Goal: Task Accomplishment & Management: Complete application form

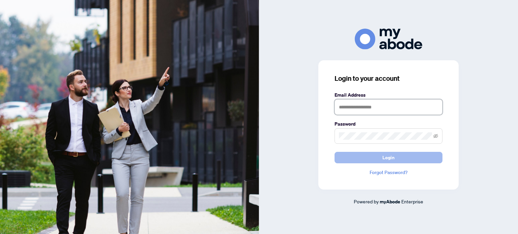
type input "**********"
click at [402, 155] on button "Login" at bounding box center [389, 157] width 108 height 11
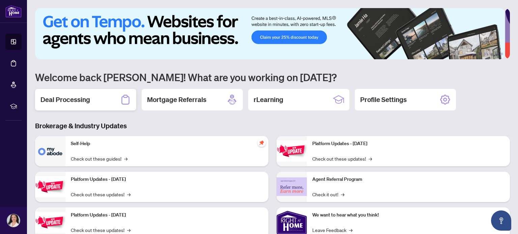
click at [92, 102] on div "Deal Processing" at bounding box center [85, 100] width 101 height 22
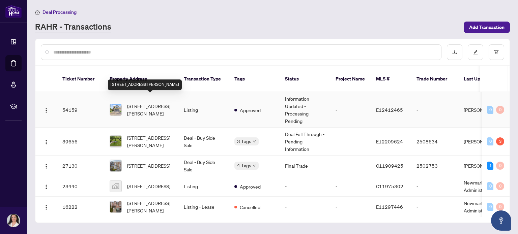
click at [151, 103] on span "58 Mikayla Cres, Whitby, Ontario L1M 2H9, Canada" at bounding box center [150, 110] width 46 height 15
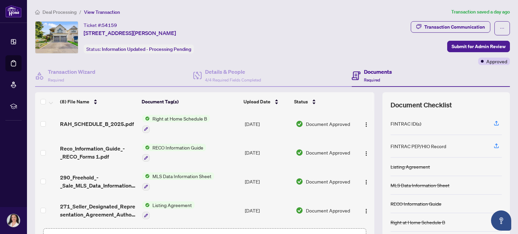
scroll to position [48, 0]
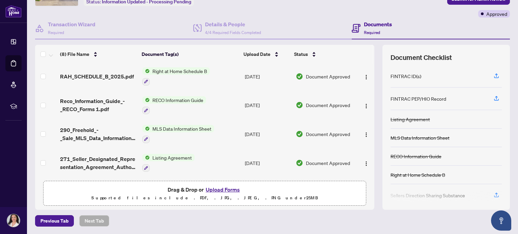
click at [227, 186] on button "Upload Forms" at bounding box center [223, 189] width 38 height 9
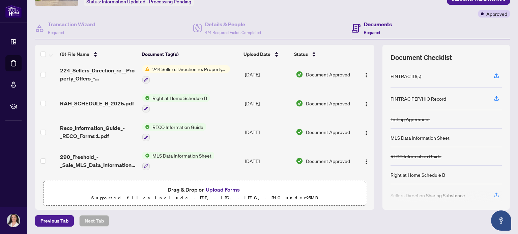
scroll to position [0, 0]
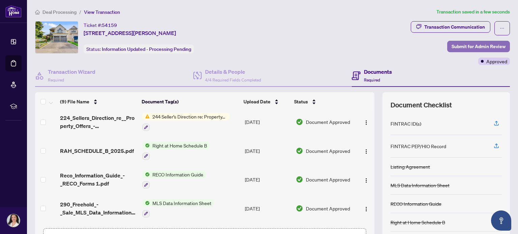
click at [452, 47] on span "Submit for Admin Review" at bounding box center [479, 46] width 54 height 11
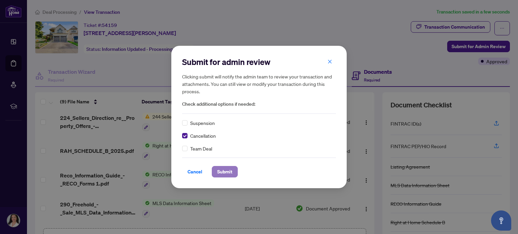
click at [223, 172] on span "Submit" at bounding box center [224, 172] width 15 height 11
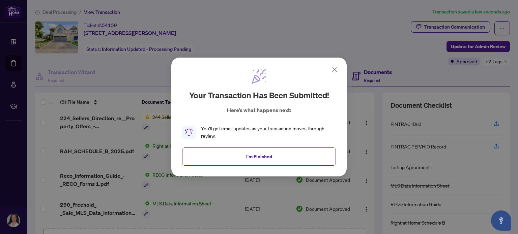
click at [335, 68] on icon at bounding box center [335, 70] width 8 height 8
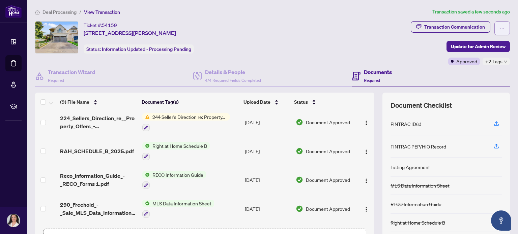
click at [494, 26] on button "button" at bounding box center [502, 28] width 16 height 14
click at [348, 39] on div "Ticket #: 54159 58 Mikayla Cres, Whitby, Ontario L1M 2H9, Canada Status: Inform…" at bounding box center [221, 37] width 373 height 32
click at [60, 10] on span "Deal Processing" at bounding box center [59, 12] width 34 height 6
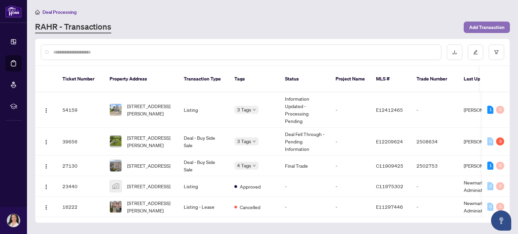
click at [479, 27] on span "Add Transaction" at bounding box center [486, 27] width 35 height 11
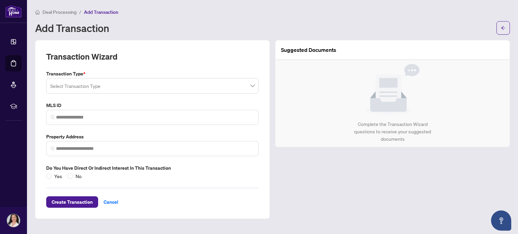
click at [213, 86] on input "search" at bounding box center [149, 87] width 198 height 15
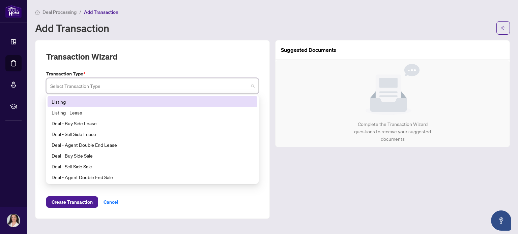
click at [213, 98] on div "Listing" at bounding box center [153, 101] width 202 height 7
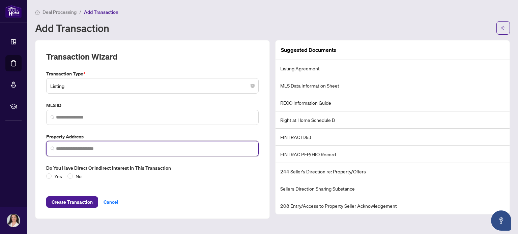
click at [171, 147] on input "search" at bounding box center [155, 148] width 198 height 7
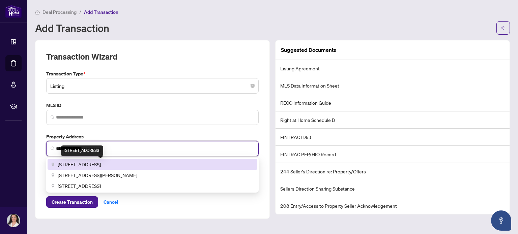
click at [101, 162] on span "58 Mikayla Crescent, Whitby, ON, Canada" at bounding box center [79, 164] width 43 height 7
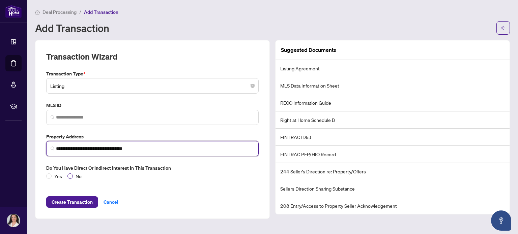
type input "**********"
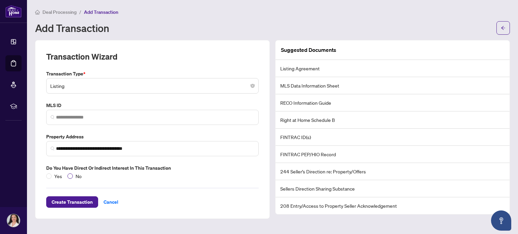
click at [76, 176] on span "No" at bounding box center [78, 176] width 11 height 7
click at [91, 202] on span "Create Transaction" at bounding box center [72, 202] width 41 height 11
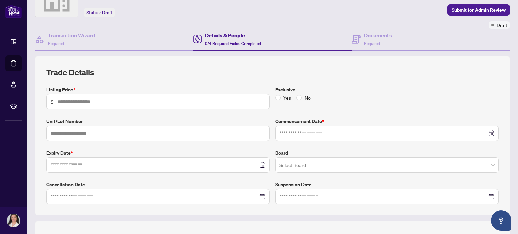
scroll to position [37, 0]
click at [174, 99] on input "text" at bounding box center [162, 100] width 208 height 7
type input "*********"
click at [151, 165] on input at bounding box center [154, 164] width 207 height 7
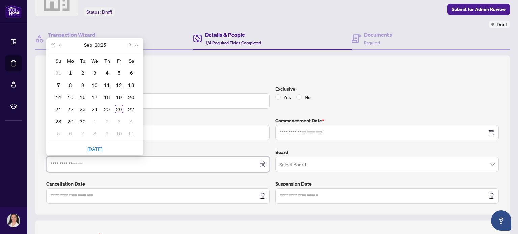
type input "**********"
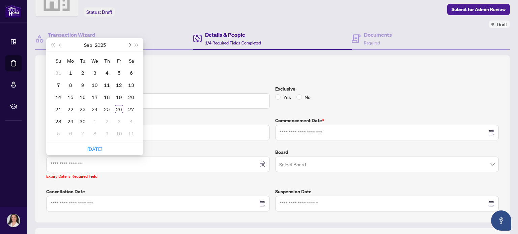
click at [128, 46] on button "Next month (PageDown)" at bounding box center [128, 44] width 7 height 13
type input "**********"
click at [58, 133] on div "30" at bounding box center [58, 134] width 8 height 8
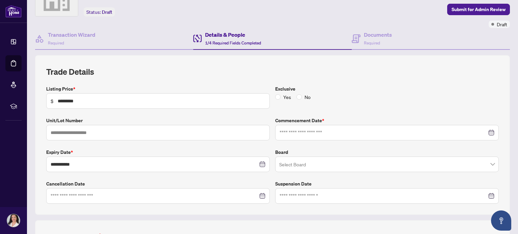
scroll to position [68, 0]
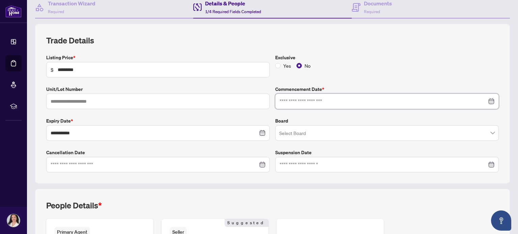
click at [304, 99] on input at bounding box center [383, 101] width 207 height 7
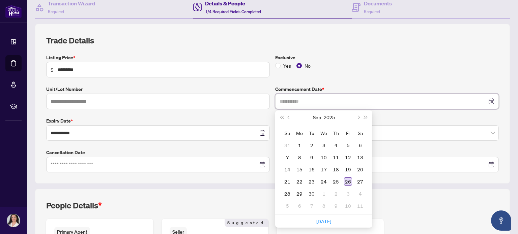
type input "**********"
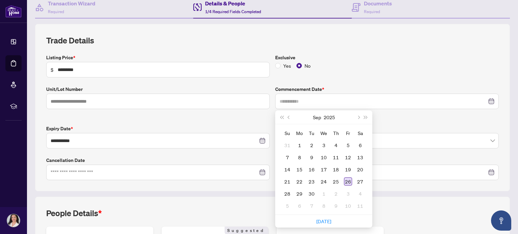
click at [347, 180] on div "26" at bounding box center [348, 182] width 8 height 8
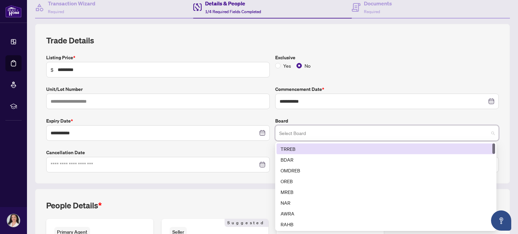
click at [357, 130] on input "search" at bounding box center [383, 134] width 209 height 15
click at [344, 147] on div "TRREB" at bounding box center [386, 148] width 210 height 7
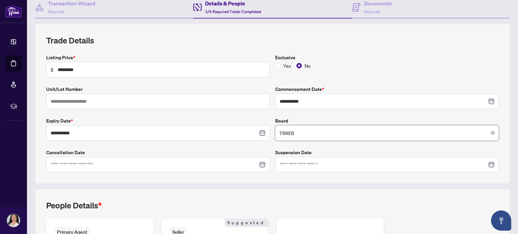
click at [353, 135] on span "TRREB" at bounding box center [387, 133] width 216 height 13
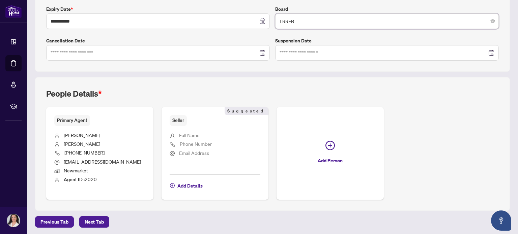
scroll to position [181, 0]
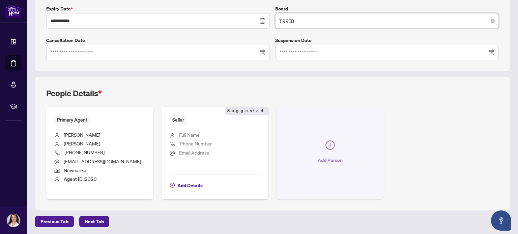
click at [329, 142] on icon "plus-circle" at bounding box center [329, 145] width 9 height 9
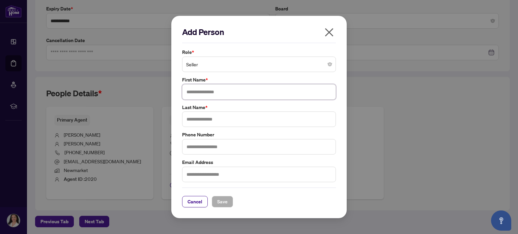
click at [295, 91] on input "text" at bounding box center [259, 92] width 154 height 16
type input "*********"
type input "**********"
click at [256, 175] on input "text" at bounding box center [259, 175] width 154 height 16
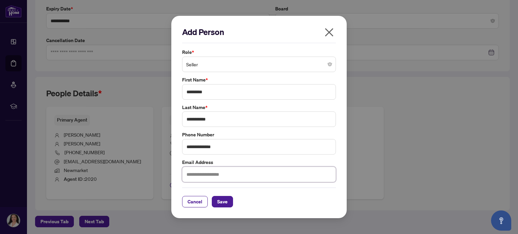
type input "*"
type input "**********"
click at [227, 202] on span "Save" at bounding box center [222, 202] width 10 height 11
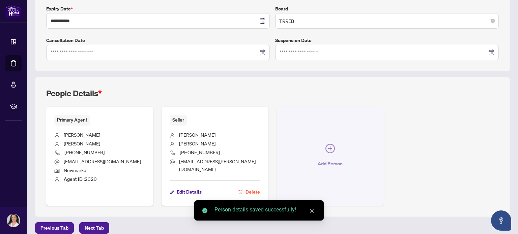
click at [332, 159] on span "Add Person" at bounding box center [330, 164] width 25 height 11
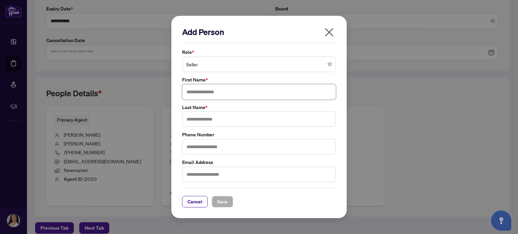
click at [291, 91] on input "text" at bounding box center [259, 92] width 154 height 16
type input "*****"
type input "******"
type input "**********"
click at [225, 201] on span "Save" at bounding box center [222, 202] width 10 height 11
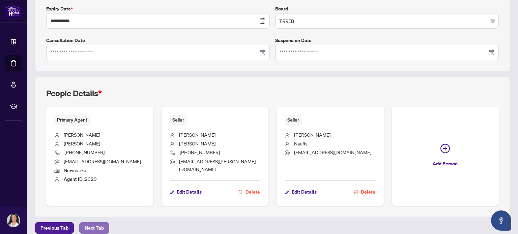
click at [97, 223] on span "Next Tab" at bounding box center [94, 228] width 19 height 11
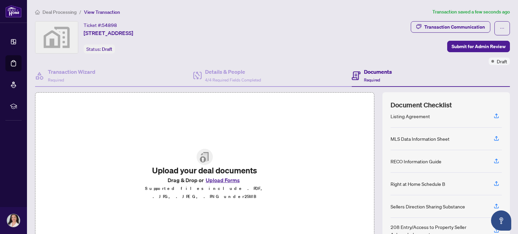
scroll to position [54, 0]
click at [416, 180] on div "Right at Home Schedule B" at bounding box center [418, 182] width 55 height 7
click at [493, 180] on icon "button" at bounding box center [496, 182] width 6 height 6
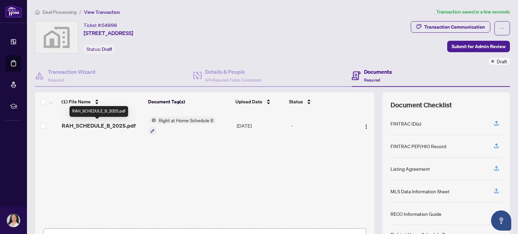
click at [114, 124] on span "RAH_SCHEDULE_B_2025.pdf" at bounding box center [99, 126] width 74 height 8
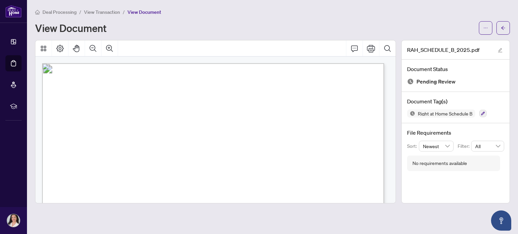
click at [112, 11] on span "View Transaction" at bounding box center [102, 12] width 36 height 6
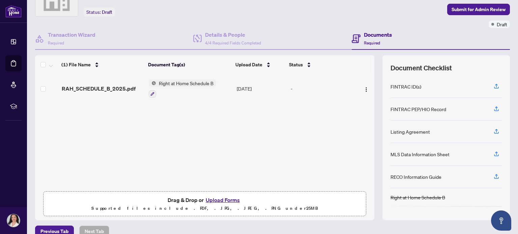
scroll to position [39, 0]
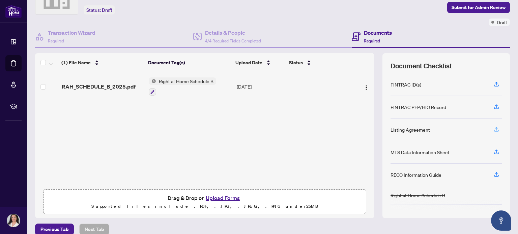
click at [493, 128] on icon "button" at bounding box center [496, 129] width 6 height 6
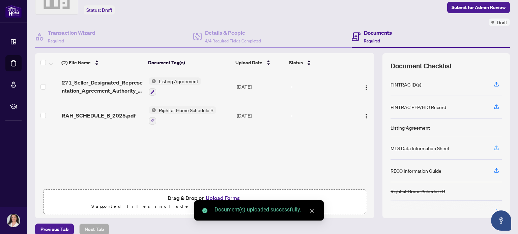
click at [493, 148] on icon "button" at bounding box center [496, 148] width 6 height 6
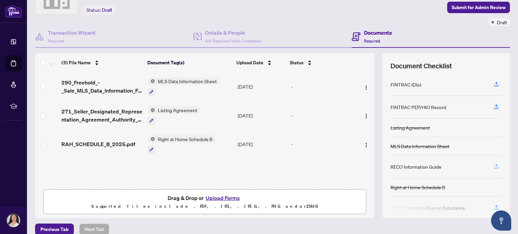
click at [493, 167] on icon "button" at bounding box center [496, 167] width 6 height 6
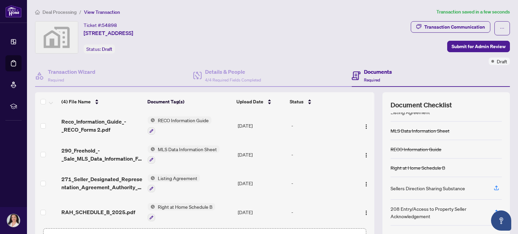
scroll to position [48, 0]
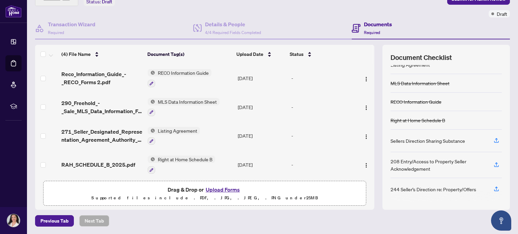
click at [224, 188] on button "Upload Forms" at bounding box center [223, 189] width 38 height 9
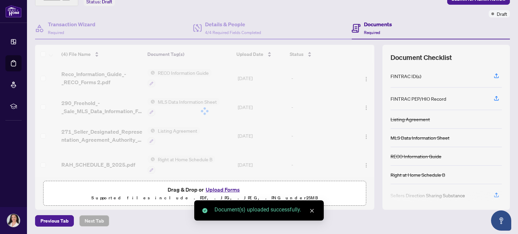
scroll to position [0, 0]
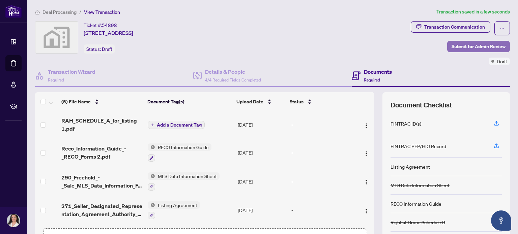
click at [458, 47] on span "Submit for Admin Review" at bounding box center [479, 46] width 54 height 11
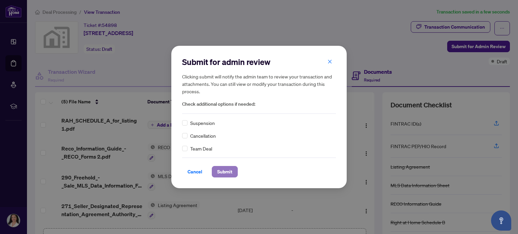
click at [219, 171] on span "Submit" at bounding box center [224, 172] width 15 height 11
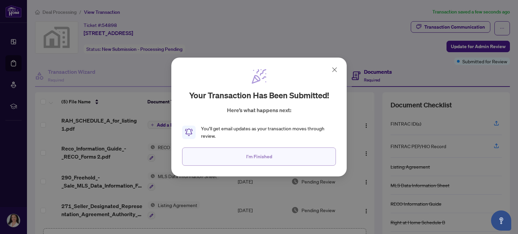
click at [243, 155] on button "I'm Finished" at bounding box center [259, 157] width 154 height 18
